Goal: Information Seeking & Learning: Find specific page/section

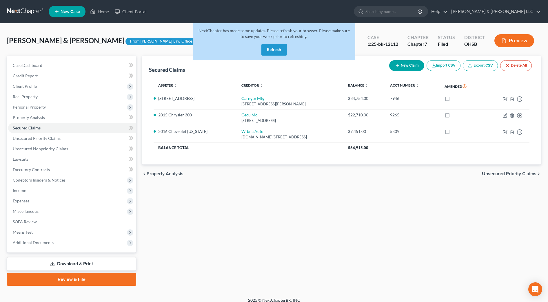
click at [264, 49] on button "Refresh" at bounding box center [274, 50] width 26 height 12
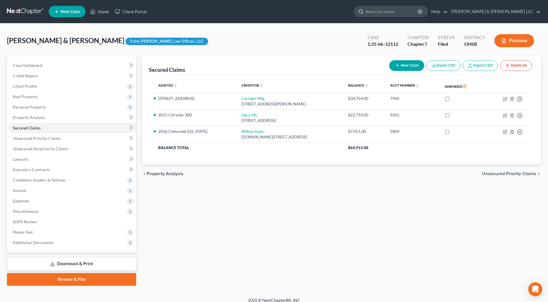
click at [419, 13] on input "search" at bounding box center [392, 11] width 53 height 11
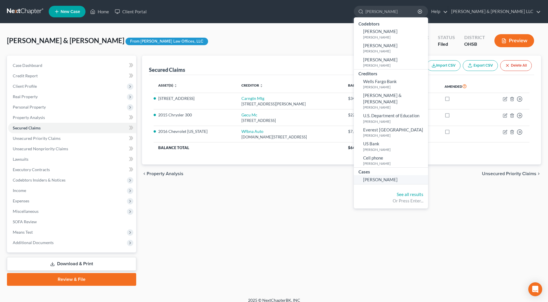
type input "[PERSON_NAME]"
click at [398, 177] on span "[PERSON_NAME]" at bounding box center [380, 179] width 34 height 5
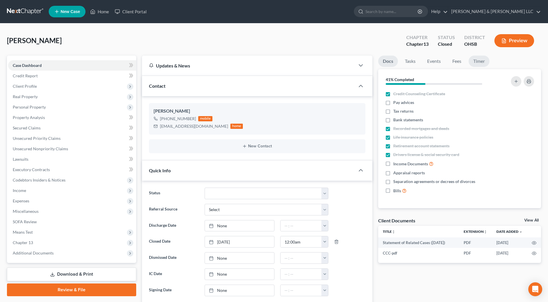
click at [473, 63] on link "Timer" at bounding box center [479, 61] width 21 height 11
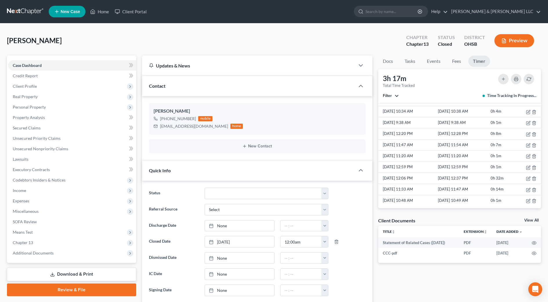
scroll to position [112, 0]
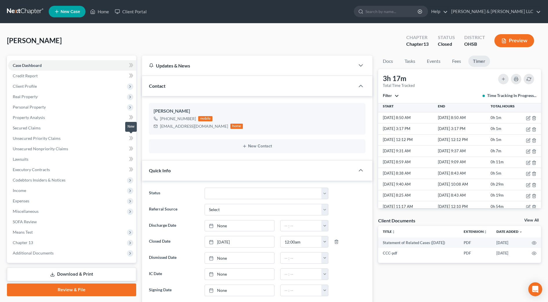
scroll to position [109, 0]
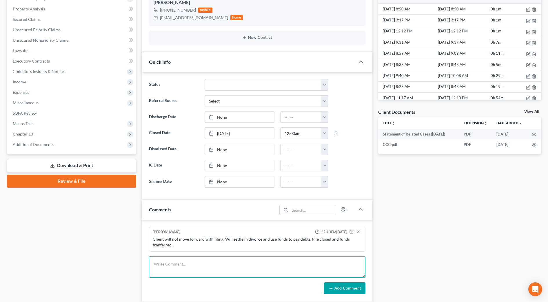
click at [207, 263] on textarea at bounding box center [257, 267] width 217 height 21
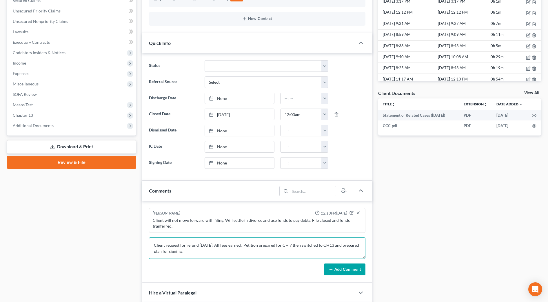
scroll to position [145, 0]
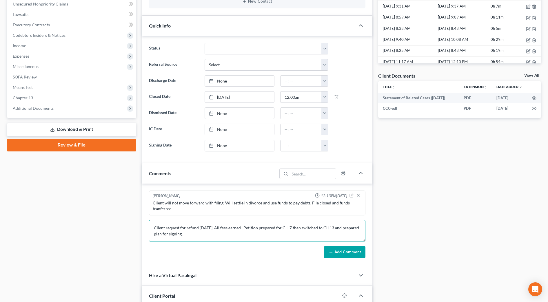
type textarea "Client request for refund [DATE]. All fees earned. Petition prepared for CH 7 t…"
click at [330, 248] on button "Add Comment" at bounding box center [344, 252] width 41 height 12
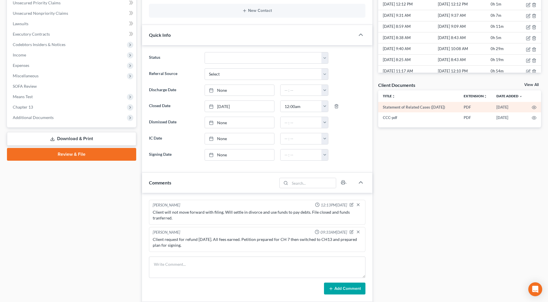
scroll to position [0, 0]
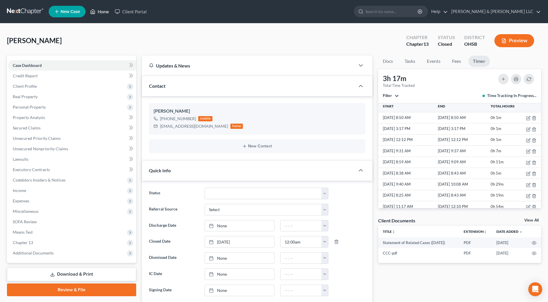
click at [99, 11] on link "Home" at bounding box center [99, 11] width 25 height 10
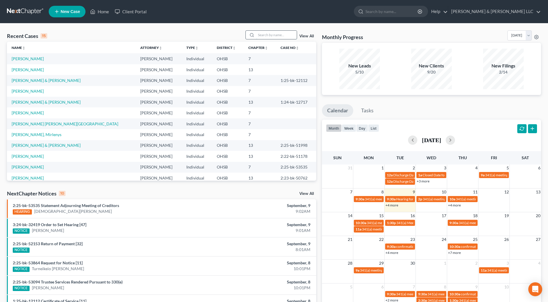
click at [264, 34] on input "search" at bounding box center [276, 35] width 41 height 8
click at [32, 70] on link "[PERSON_NAME]" at bounding box center [28, 69] width 32 height 5
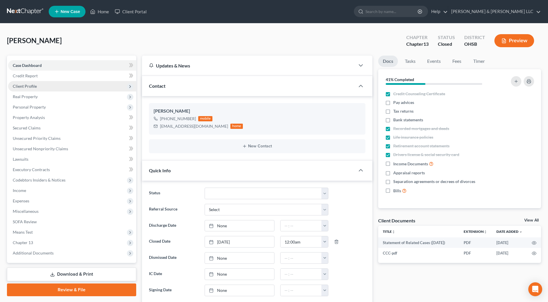
click at [33, 88] on span "Client Profile" at bounding box center [25, 86] width 24 height 5
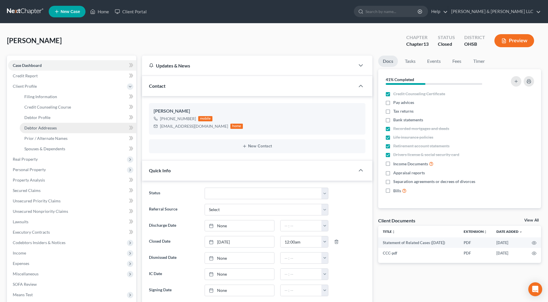
click at [47, 125] on link "Debtor Addresses" at bounding box center [78, 128] width 117 height 10
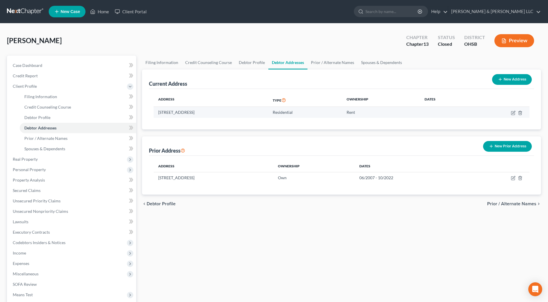
drag, startPoint x: 264, startPoint y: 112, endPoint x: 159, endPoint y: 110, distance: 105.0
click at [159, 110] on td "[STREET_ADDRESS]" at bounding box center [211, 112] width 115 height 11
drag, startPoint x: 159, startPoint y: 110, endPoint x: 164, endPoint y: 112, distance: 5.1
copy td "[STREET_ADDRESS]"
click at [402, 12] on input "search" at bounding box center [392, 11] width 53 height 11
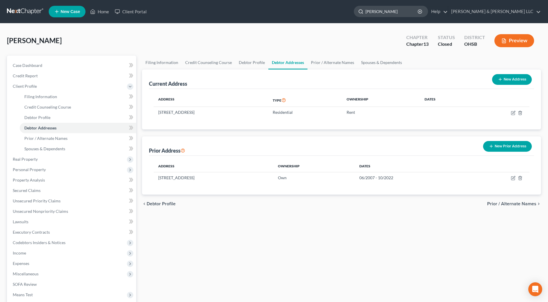
type input "[PERSON_NAME]"
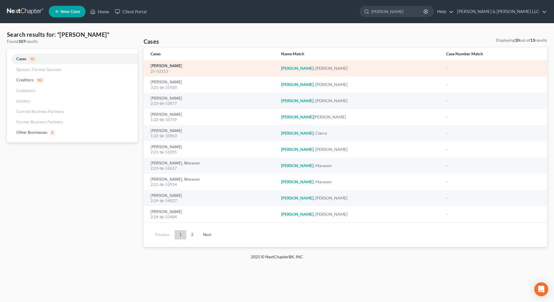
click at [174, 66] on link "[PERSON_NAME]" at bounding box center [166, 66] width 32 height 4
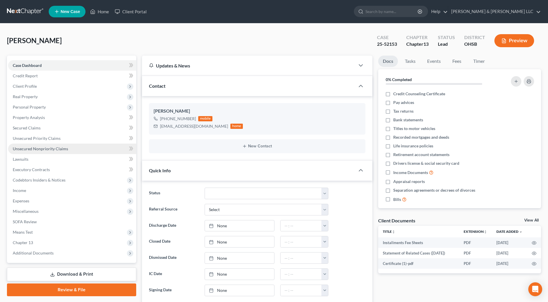
scroll to position [328, 0]
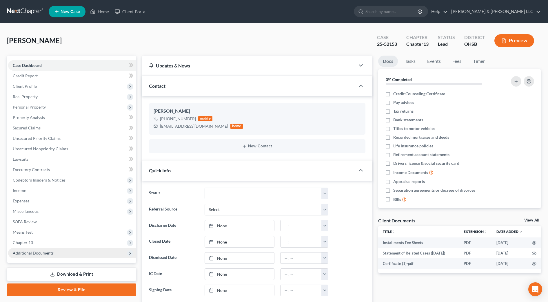
click at [63, 251] on span "Additional Documents" at bounding box center [72, 253] width 128 height 10
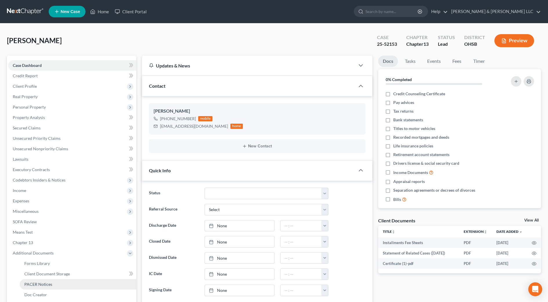
click at [57, 283] on link "PACER Notices" at bounding box center [78, 284] width 117 height 10
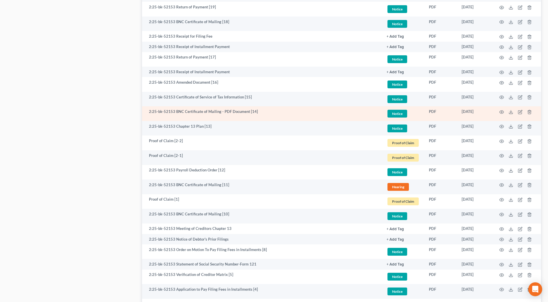
scroll to position [544, 0]
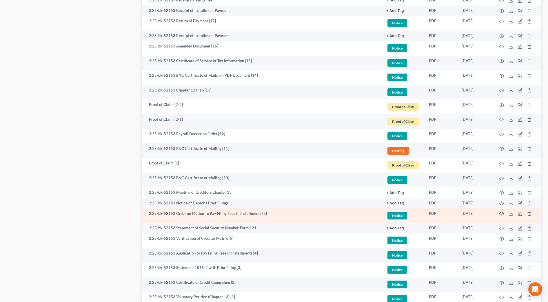
click at [500, 214] on icon "button" at bounding box center [501, 214] width 5 height 5
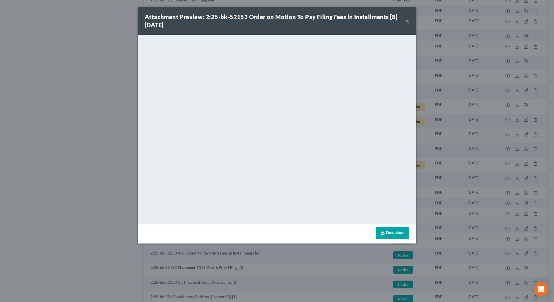
click at [408, 22] on button "×" at bounding box center [407, 20] width 4 height 7
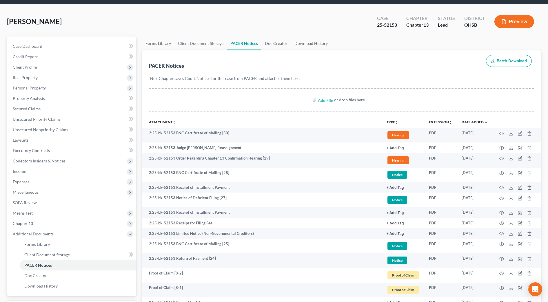
scroll to position [0, 0]
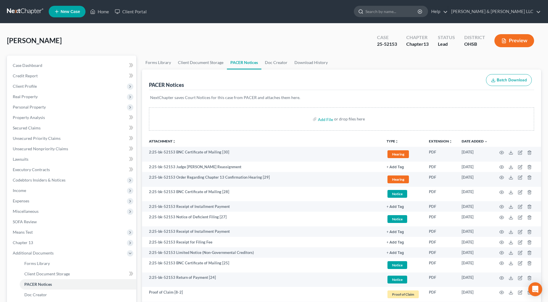
click at [409, 12] on input "search" at bounding box center [392, 11] width 53 height 11
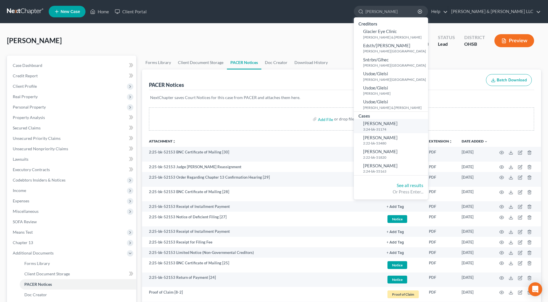
type input "[PERSON_NAME]"
click at [398, 123] on span "[PERSON_NAME]" at bounding box center [380, 123] width 34 height 5
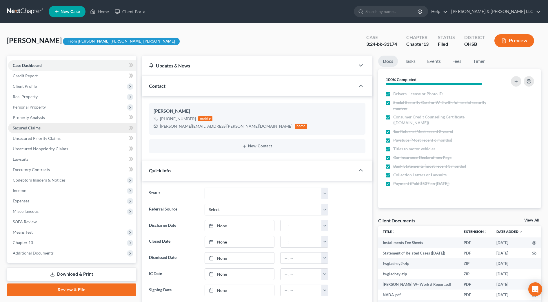
click at [41, 129] on link "Secured Claims" at bounding box center [72, 128] width 128 height 10
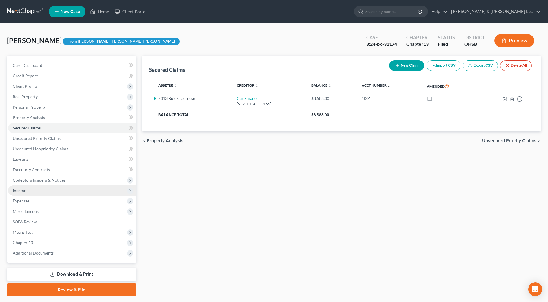
click at [32, 190] on span "Income" at bounding box center [72, 191] width 128 height 10
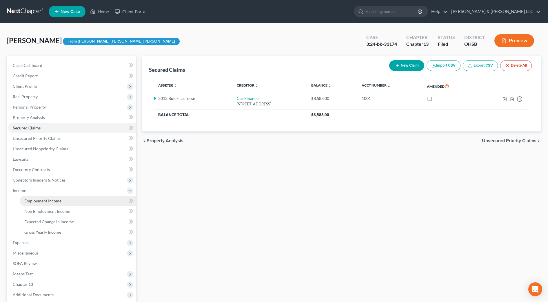
click at [33, 199] on span "Employment Income" at bounding box center [42, 201] width 37 height 5
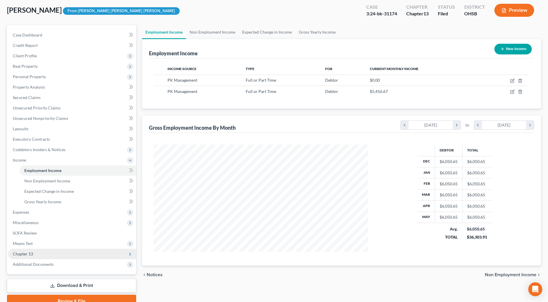
scroll to position [58, 0]
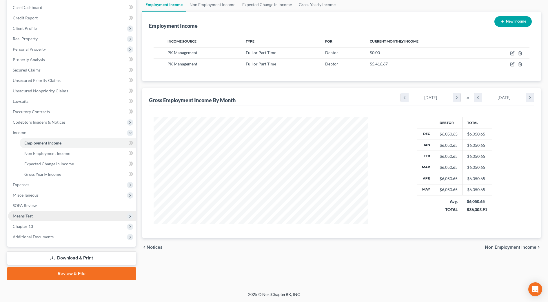
click at [39, 218] on span "Means Test" at bounding box center [72, 216] width 128 height 10
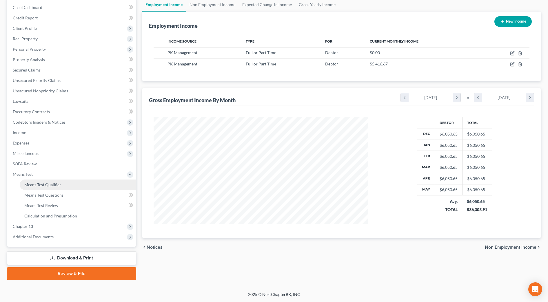
click at [59, 188] on link "Means Test Qualifier" at bounding box center [78, 185] width 117 height 10
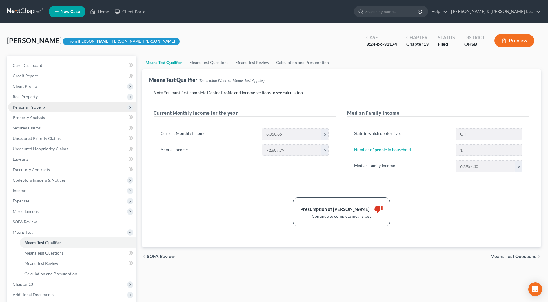
click at [37, 108] on span "Personal Property" at bounding box center [29, 107] width 33 height 5
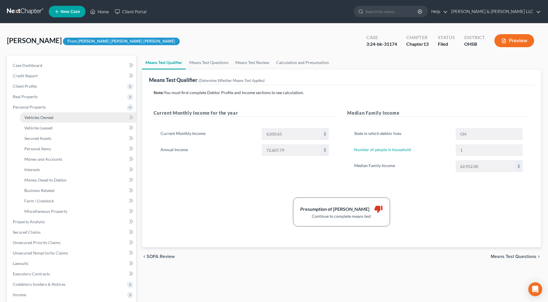
click at [39, 118] on span "Vehicles Owned" at bounding box center [38, 117] width 29 height 5
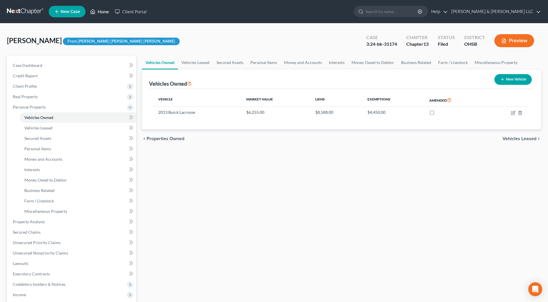
click at [96, 14] on link "Home" at bounding box center [99, 11] width 25 height 10
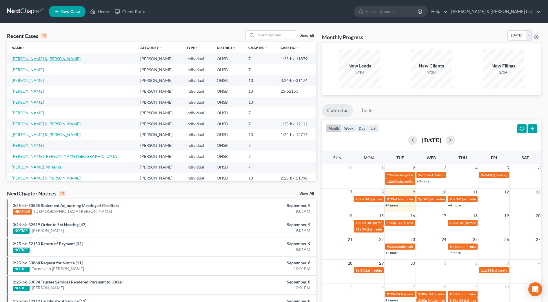
click at [27, 58] on link "[PERSON_NAME] & [PERSON_NAME]" at bounding box center [46, 58] width 69 height 5
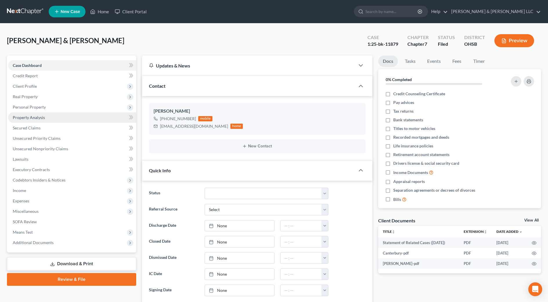
click at [34, 120] on span "Property Analysis" at bounding box center [29, 117] width 32 height 5
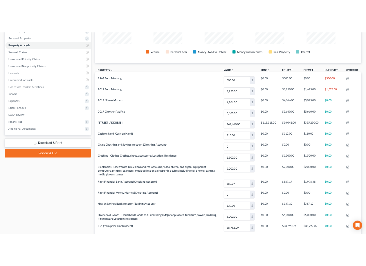
scroll to position [99, 262]
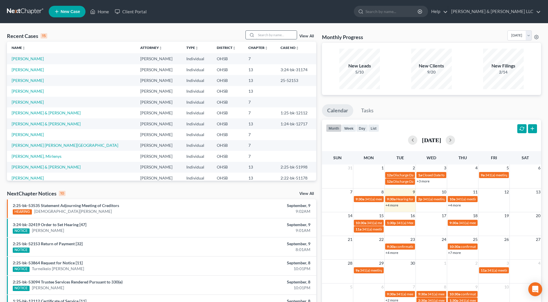
click at [277, 38] on input "search" at bounding box center [276, 35] width 41 height 8
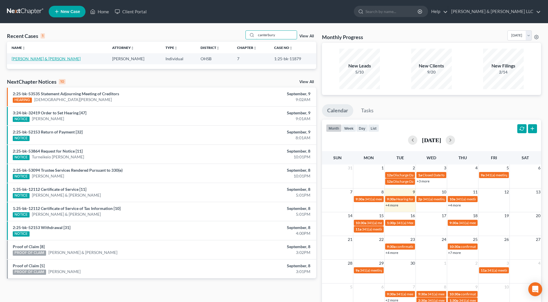
type input "canterbury"
click at [31, 59] on link "[PERSON_NAME] & [PERSON_NAME]" at bounding box center [46, 58] width 69 height 5
